Goal: Information Seeking & Learning: Find specific fact

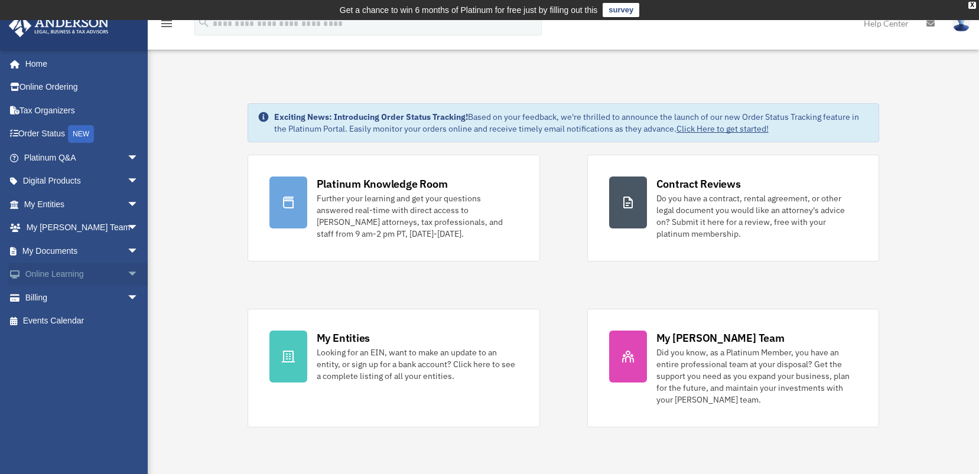
click at [127, 275] on span "arrow_drop_down" at bounding box center [139, 275] width 24 height 24
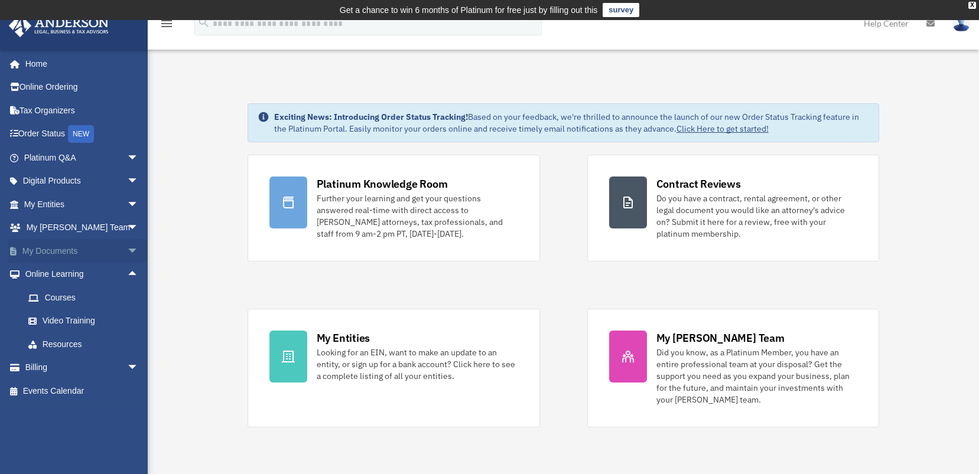
click at [71, 251] on link "My Documents arrow_drop_down" at bounding box center [82, 251] width 148 height 24
click at [127, 248] on span "arrow_drop_down" at bounding box center [139, 251] width 24 height 24
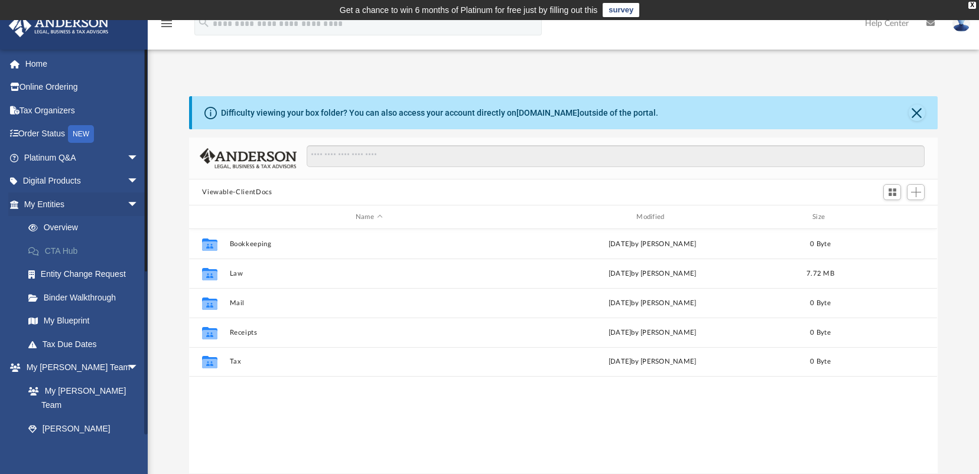
scroll to position [259, 739]
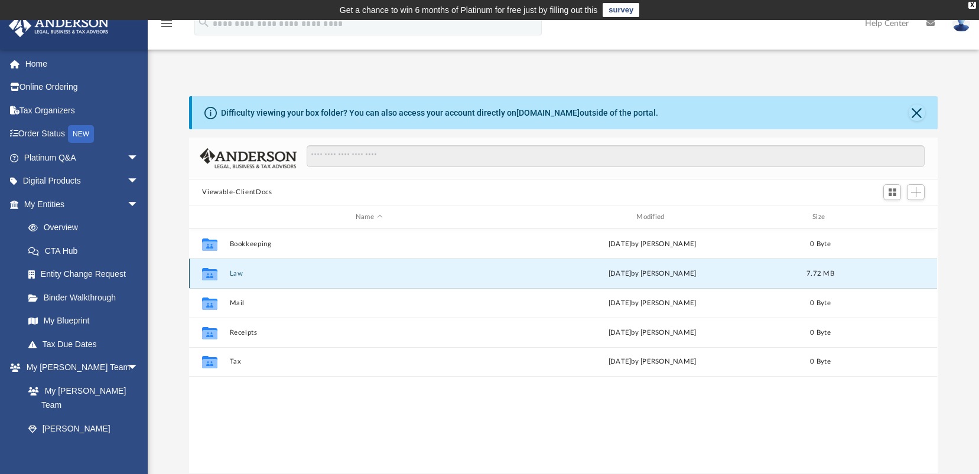
click at [258, 276] on button "Law" at bounding box center [369, 274] width 278 height 8
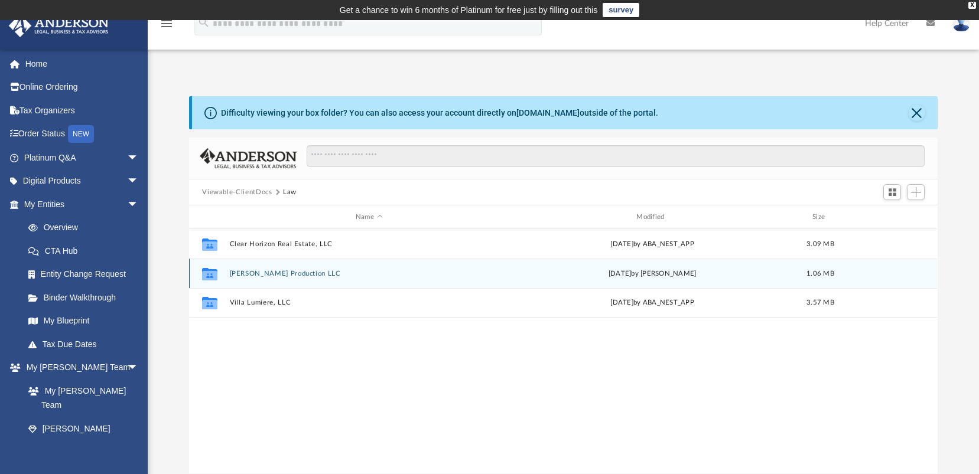
click at [258, 276] on button "[PERSON_NAME] Production LLC" at bounding box center [369, 274] width 278 height 8
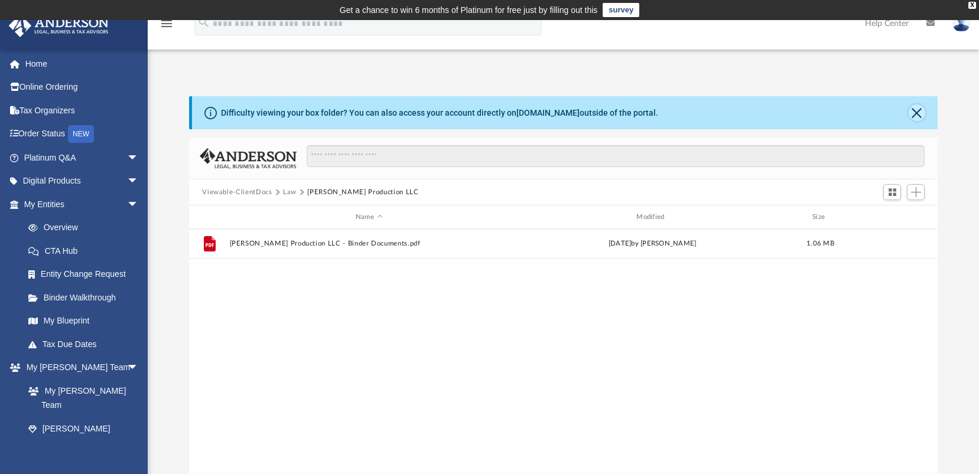
click at [920, 110] on button "Close" at bounding box center [917, 113] width 17 height 17
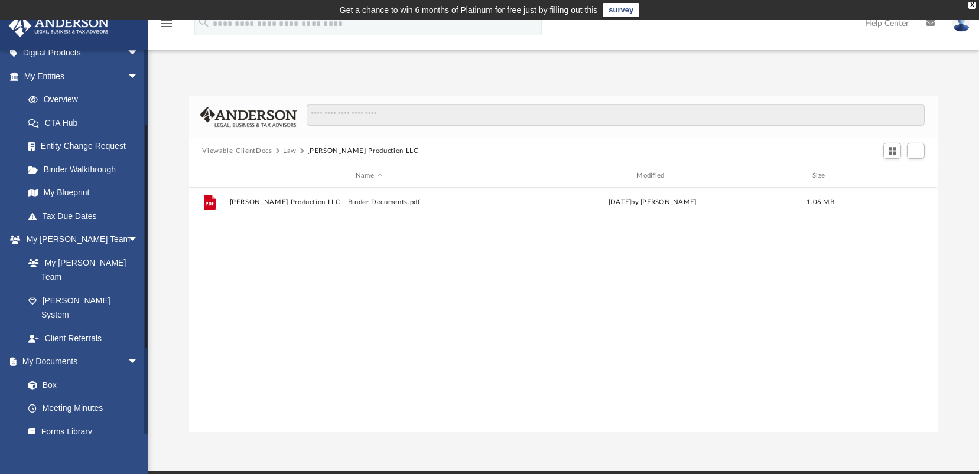
scroll to position [274, 0]
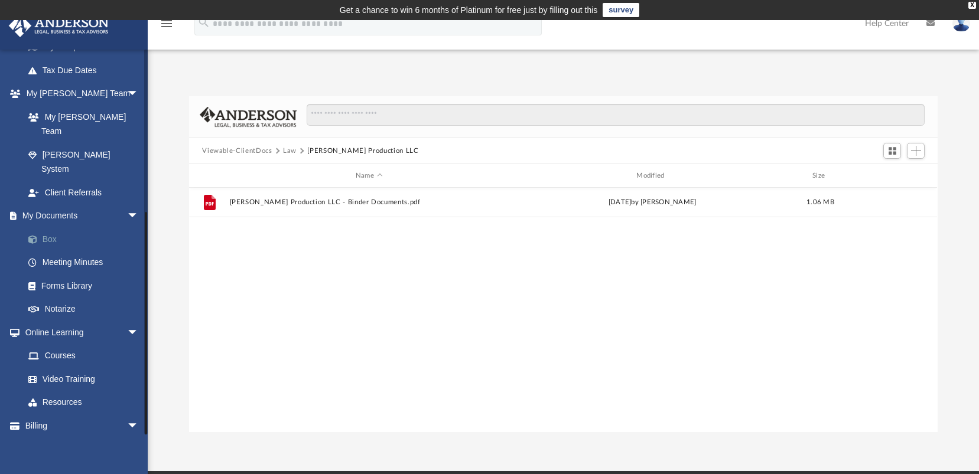
click at [44, 227] on link "Box" at bounding box center [87, 239] width 140 height 24
click at [291, 153] on button "Law" at bounding box center [290, 151] width 14 height 11
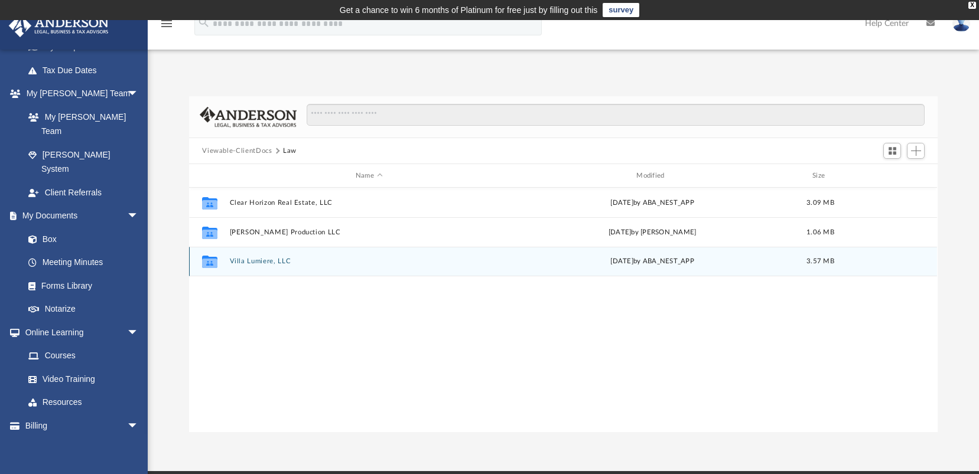
click at [272, 261] on button "Villa Lumiere, LLC" at bounding box center [369, 262] width 278 height 8
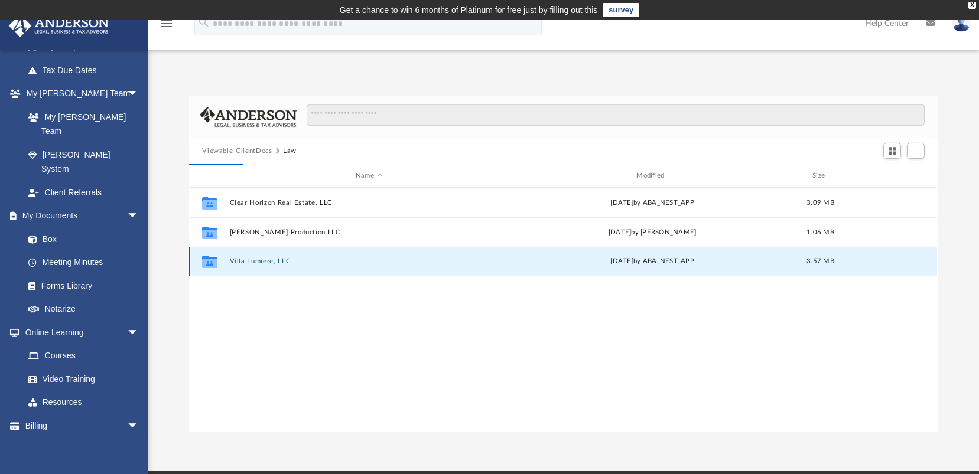
click at [280, 265] on div "Collaborated Folder Villa Lumiere, LLC [DATE] by ABA_NEST_APP 3.57 MB" at bounding box center [563, 262] width 748 height 30
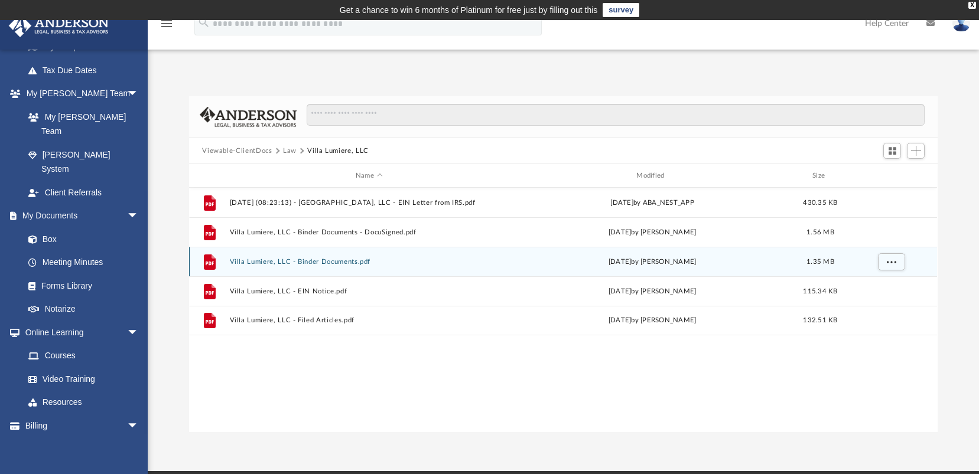
click at [280, 265] on button "Villa Lumiere, LLC - Binder Documents.pdf" at bounding box center [369, 262] width 278 height 8
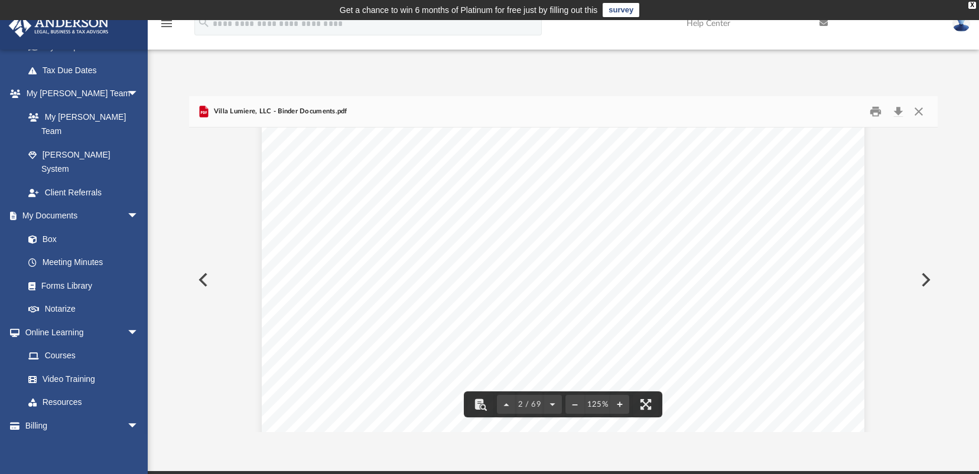
scroll to position [907, 0]
drag, startPoint x: 507, startPoint y: 233, endPoint x: 601, endPoint y: 236, distance: 94.0
click at [601, 236] on span "[STREET_ADDRESS][PERSON_NAME][US_STATE]" at bounding box center [638, 236] width 255 height 12
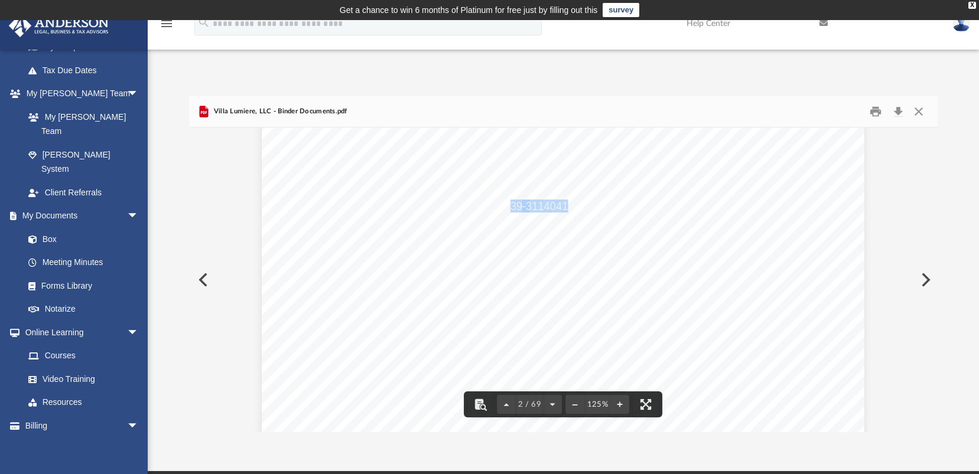
drag, startPoint x: 507, startPoint y: 207, endPoint x: 563, endPoint y: 206, distance: 55.6
click at [745, 208] on div "Page 2" at bounding box center [563, 378] width 603 height 344
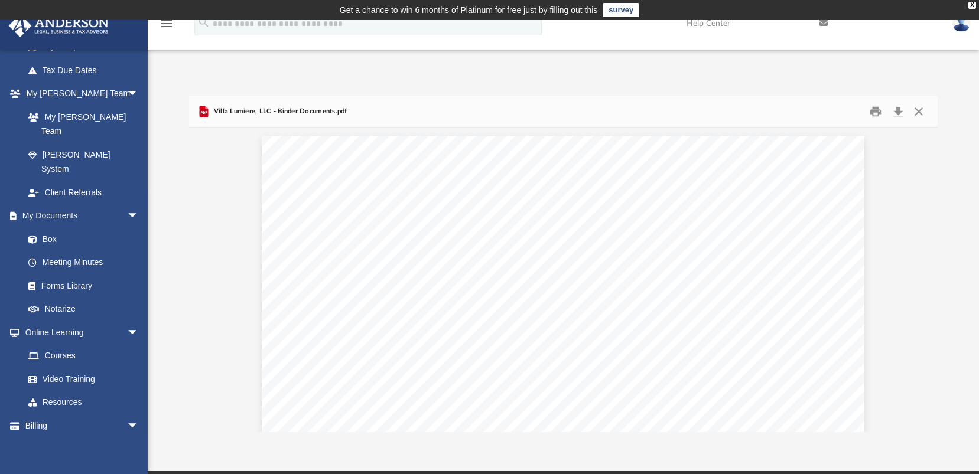
scroll to position [789, 0]
